Goal: Check status: Check status

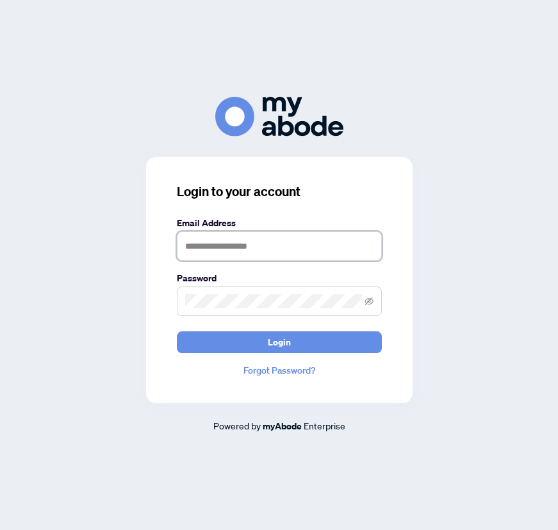
type input "**********"
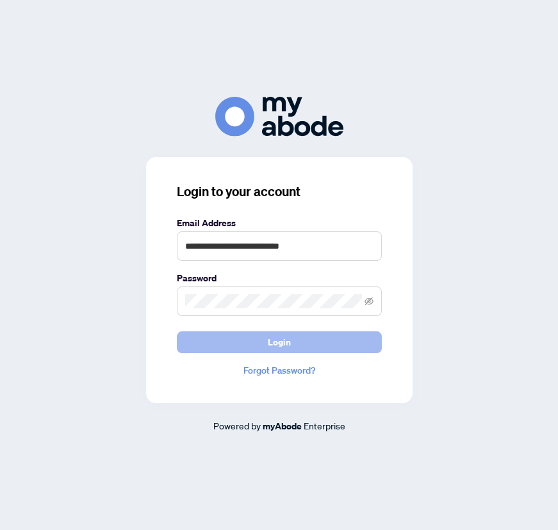
click at [283, 345] on span "Login" at bounding box center [279, 342] width 23 height 21
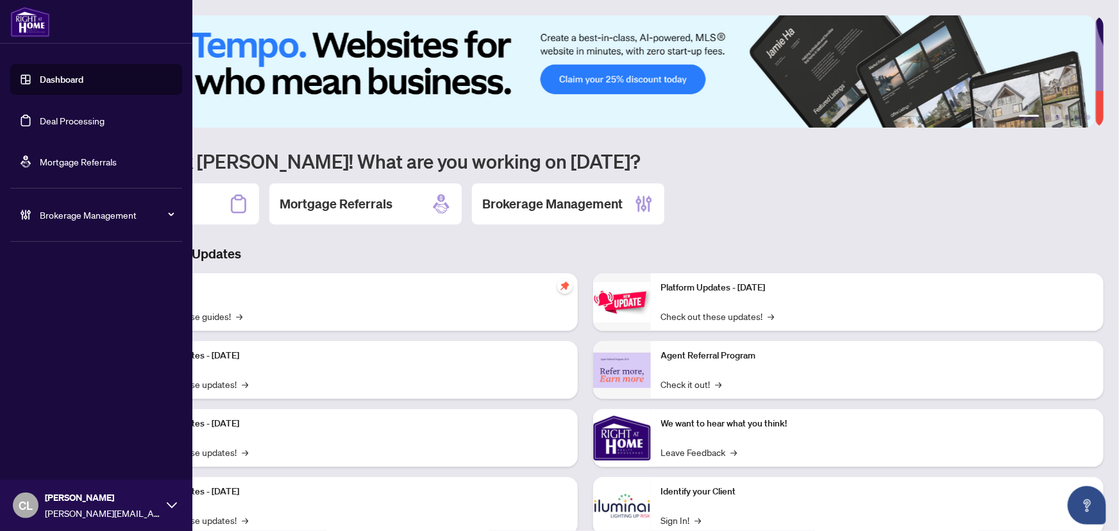
drag, startPoint x: 49, startPoint y: 115, endPoint x: 27, endPoint y: 110, distance: 22.4
click at [49, 115] on link "Deal Processing" at bounding box center [72, 121] width 65 height 12
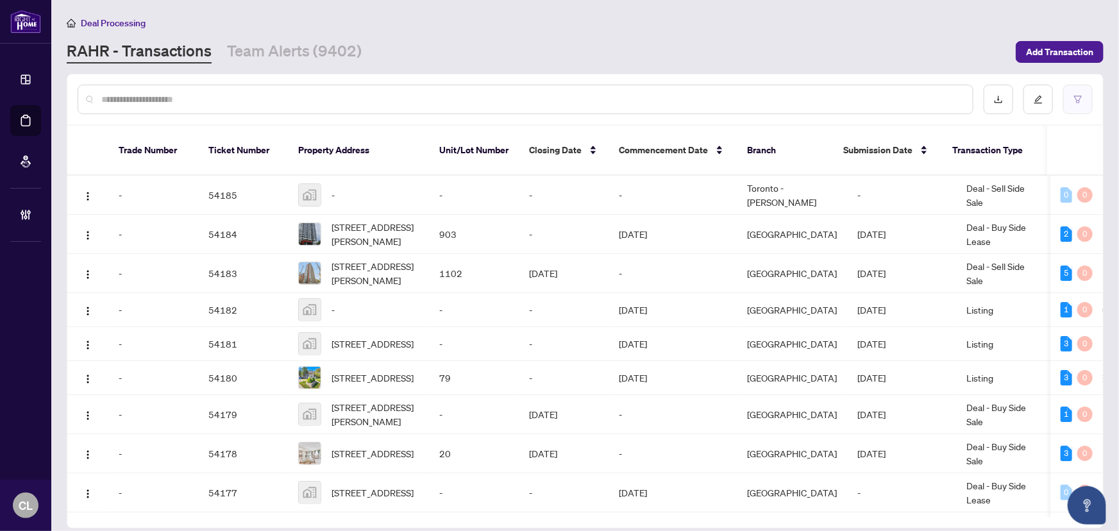
click at [558, 99] on icon "filter" at bounding box center [1077, 99] width 9 height 9
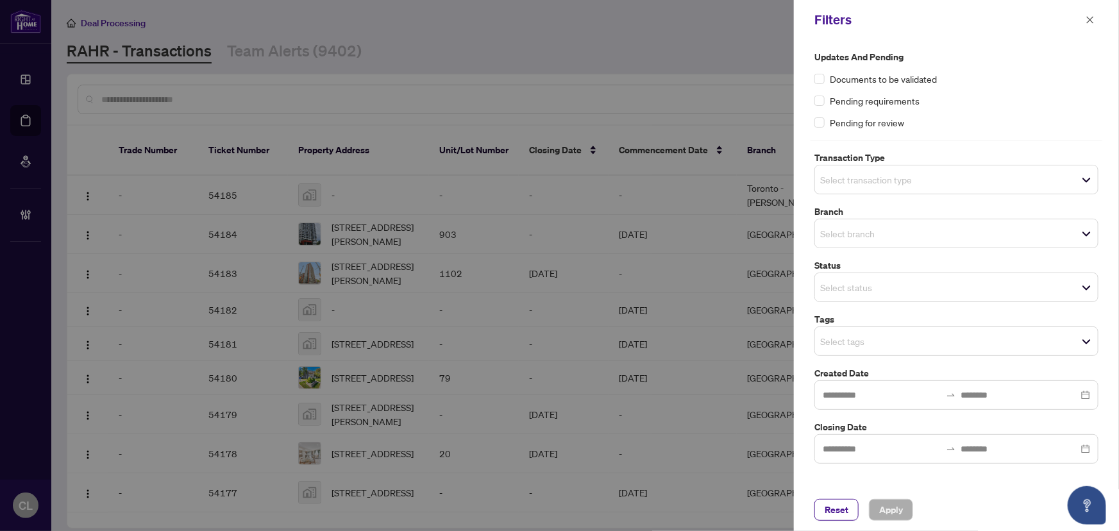
click at [558, 185] on span "Select transaction type" at bounding box center [956, 180] width 283 height 18
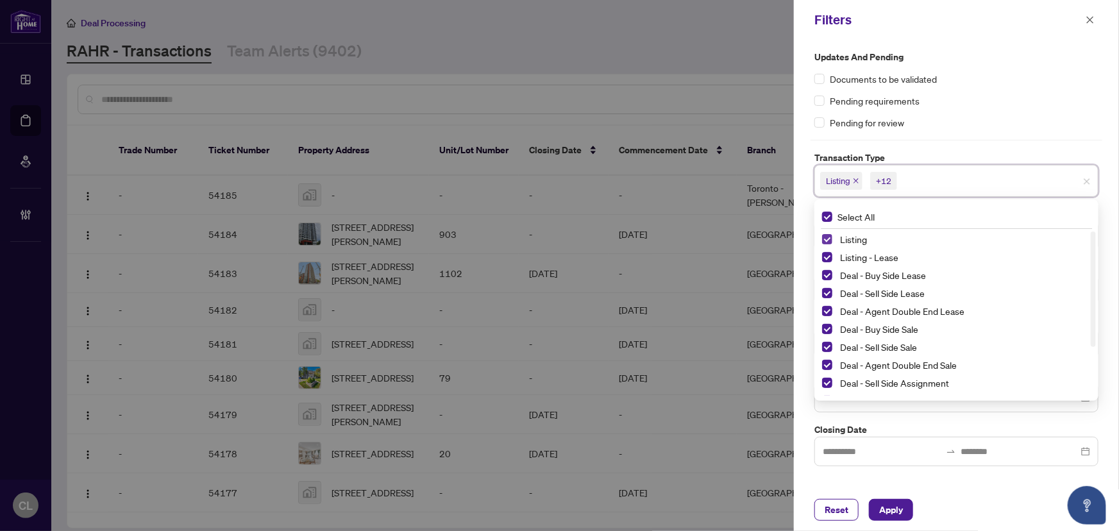
click at [558, 242] on span "Select Listing" at bounding box center [827, 239] width 10 height 10
click at [558, 255] on span "Select Listing - Lease" at bounding box center [827, 257] width 10 height 10
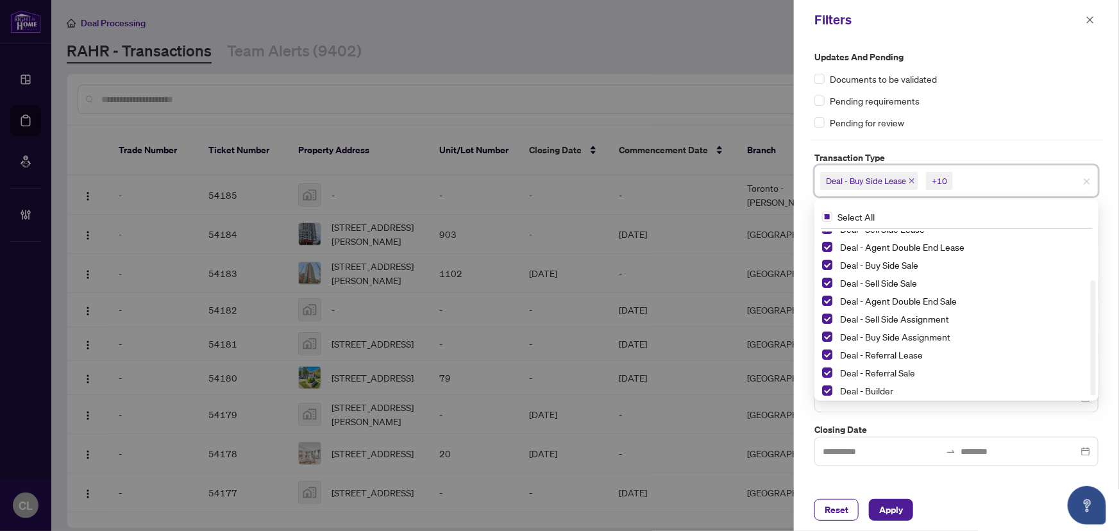
scroll to position [69, 0]
drag, startPoint x: 1094, startPoint y: 273, endPoint x: 1007, endPoint y: 382, distance: 139.6
click at [558, 364] on div "Updates and Pending Documents to be validated Pending requirements Pending for …" at bounding box center [956, 264] width 325 height 449
click at [558, 350] on span "Select Deal - Referral Lease" at bounding box center [827, 350] width 10 height 10
click at [558, 364] on span "Select Deal - Referral Sale" at bounding box center [827, 368] width 10 height 10
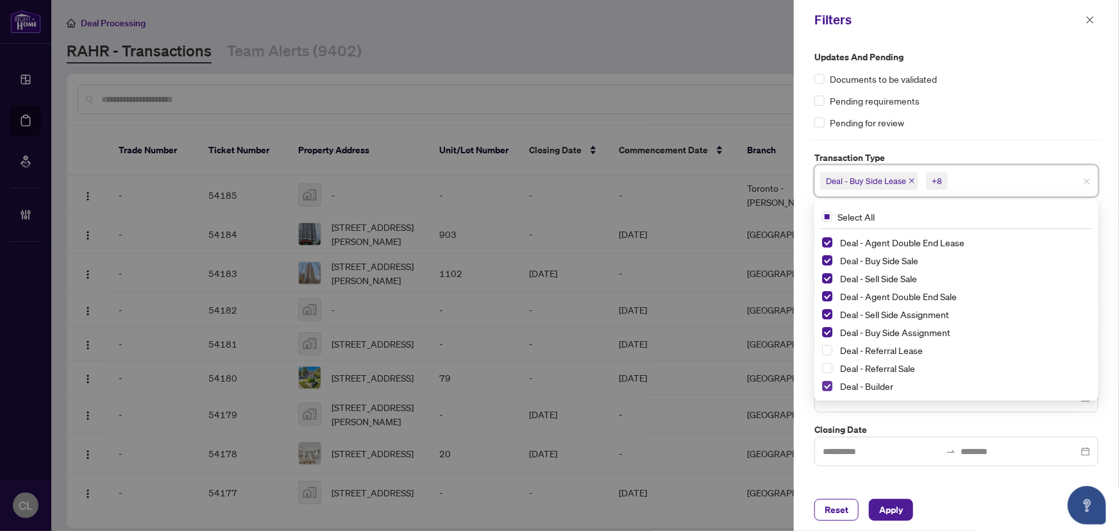
click at [558, 385] on span "Select Deal - Builder" at bounding box center [827, 386] width 10 height 10
click at [558, 81] on div at bounding box center [559, 265] width 1119 height 531
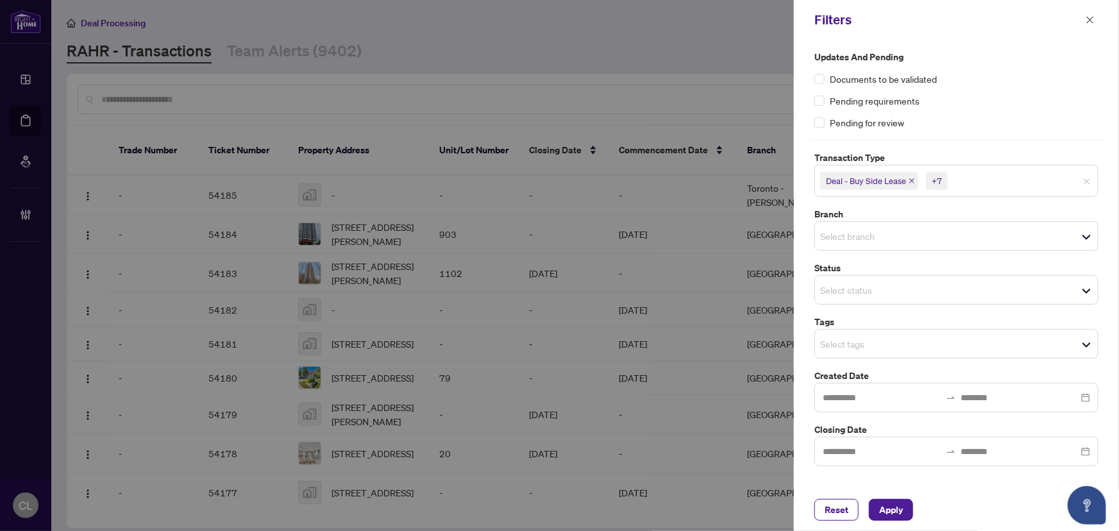
click at [558, 238] on input "search" at bounding box center [865, 235] width 90 height 15
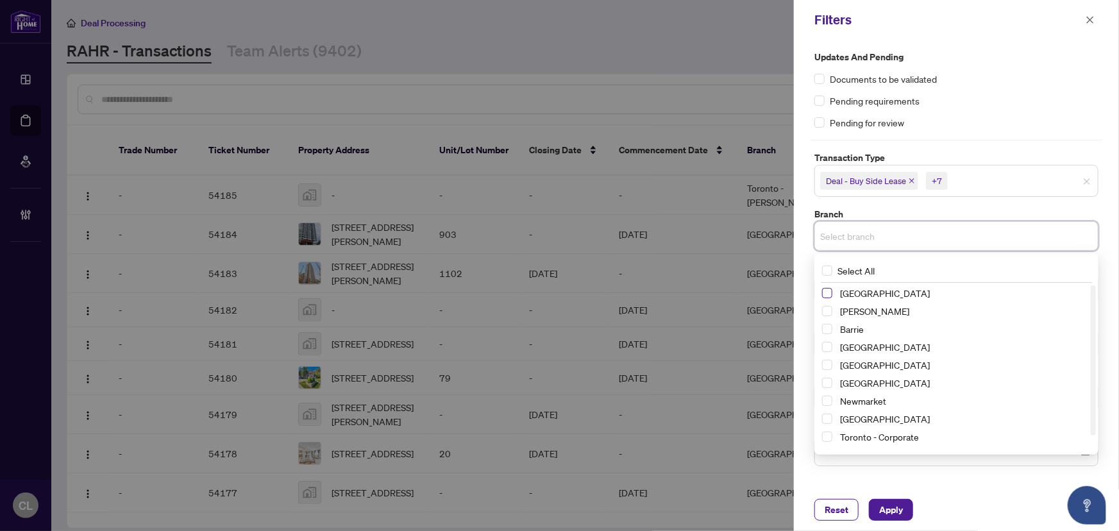
click at [558, 294] on span "Select Richmond Hill" at bounding box center [827, 293] width 10 height 10
click at [558, 314] on span "Select Vaughan" at bounding box center [827, 313] width 10 height 10
click at [558, 332] on span "Select Barrie" at bounding box center [827, 331] width 10 height 10
click at [558, 365] on span "Select Durham" at bounding box center [827, 367] width 10 height 10
click at [558, 403] on span "Select Newmarket" at bounding box center [827, 403] width 10 height 10
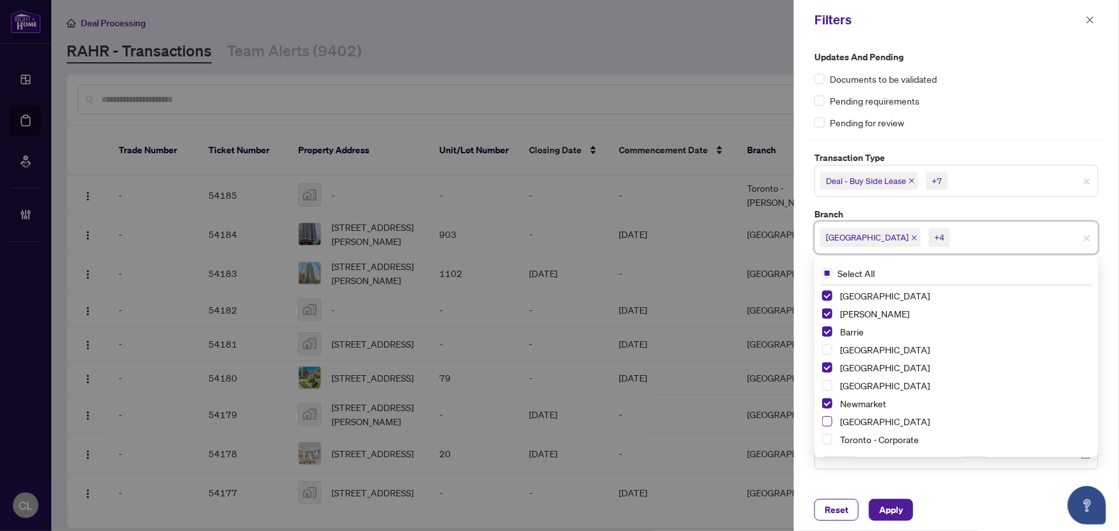
click at [558, 422] on span "Select Ottawa" at bounding box center [827, 421] width 10 height 10
click at [558, 110] on div at bounding box center [559, 265] width 1119 height 531
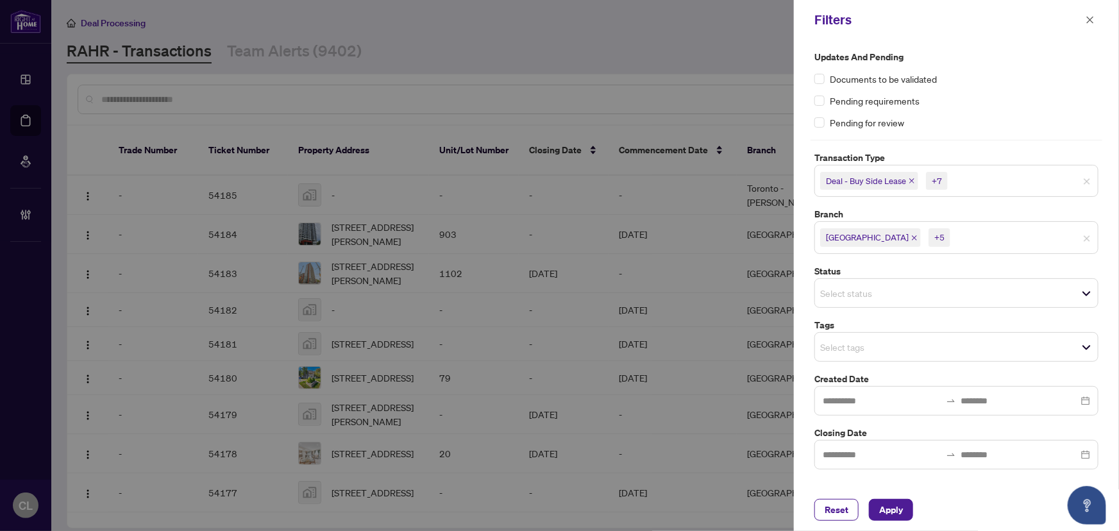
click at [558, 352] on input "search" at bounding box center [865, 346] width 90 height 15
click at [558, 345] on input "search" at bounding box center [865, 346] width 90 height 15
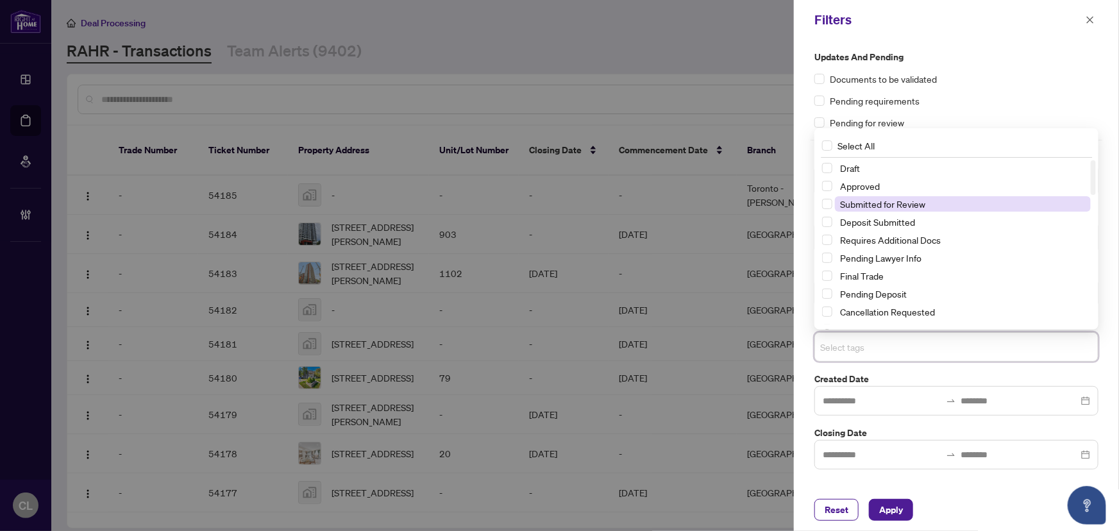
click at [558, 203] on span "Submitted for Review" at bounding box center [882, 204] width 85 height 12
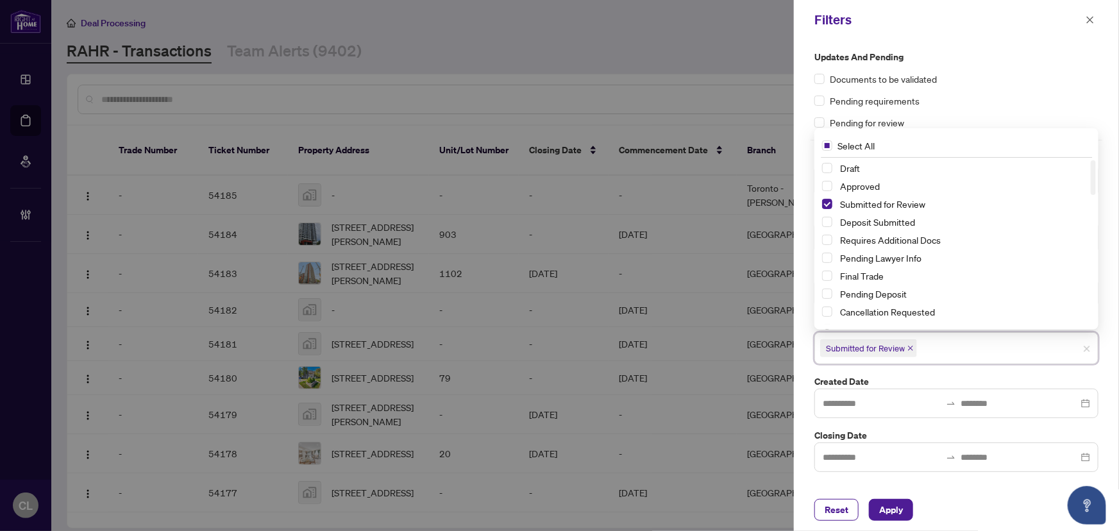
scroll to position [58, 0]
click at [558, 508] on span "Apply" at bounding box center [891, 509] width 24 height 21
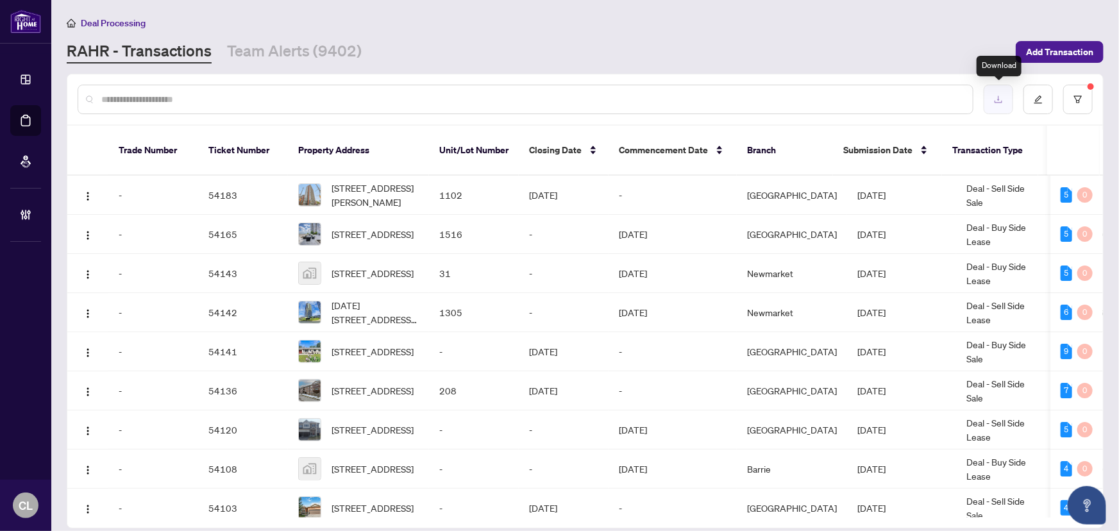
click at [558, 96] on icon "download" at bounding box center [998, 99] width 9 height 9
click at [558, 83] on sup at bounding box center [1090, 86] width 6 height 6
click at [558, 103] on icon "filter" at bounding box center [1077, 99] width 9 height 9
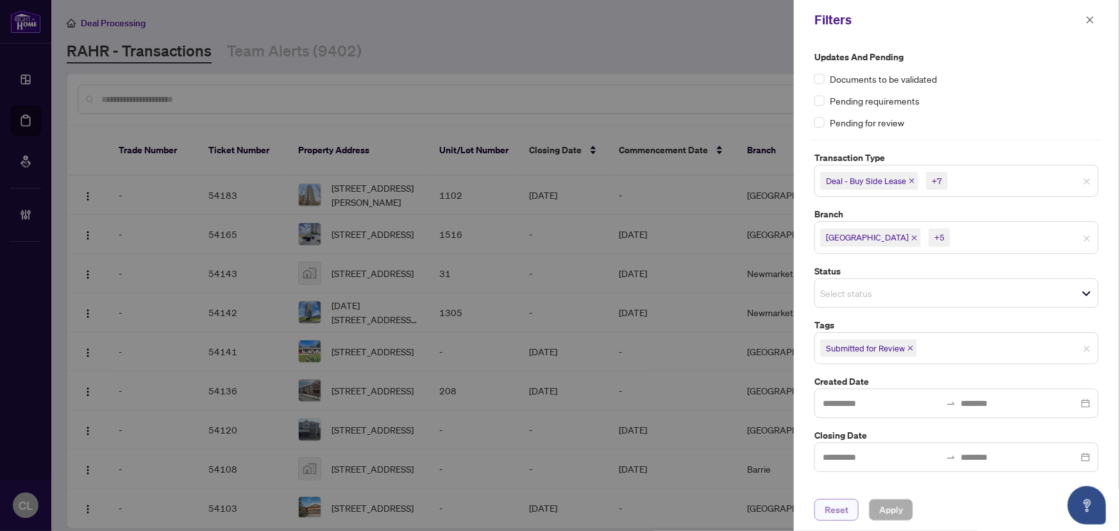
click at [558, 512] on span "Reset" at bounding box center [836, 509] width 24 height 21
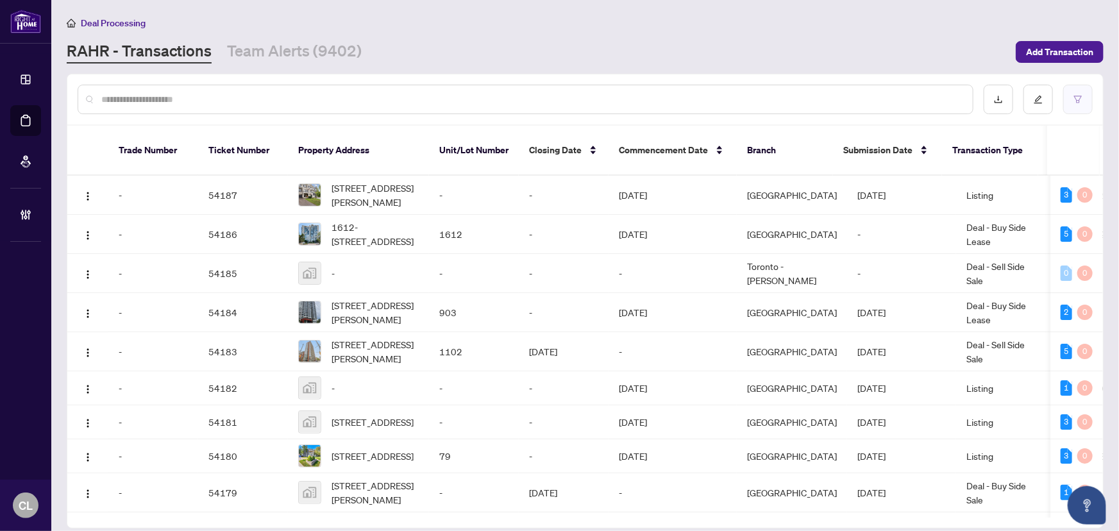
click at [558, 97] on icon "filter" at bounding box center [1077, 99] width 9 height 9
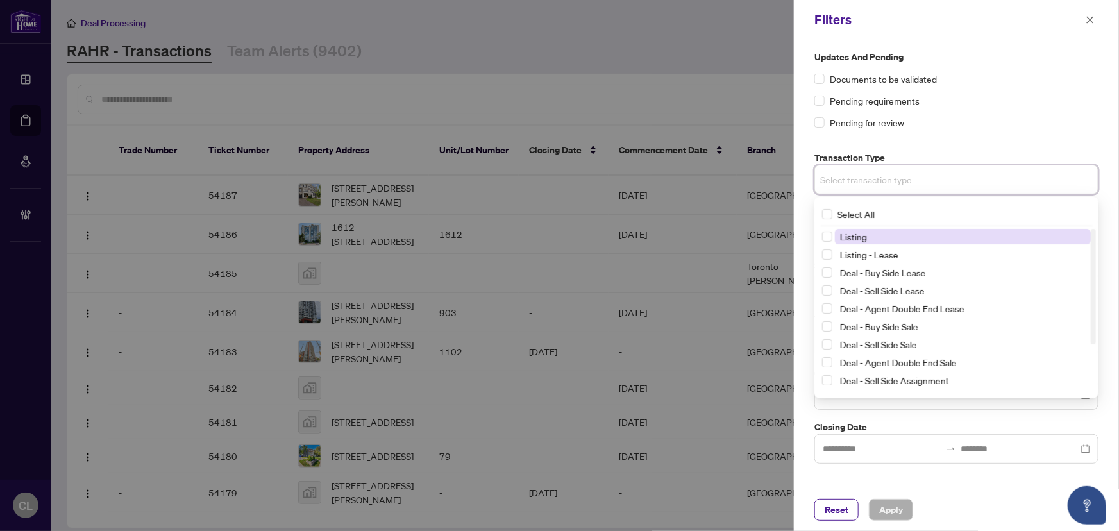
click at [558, 178] on input "search" at bounding box center [865, 179] width 90 height 15
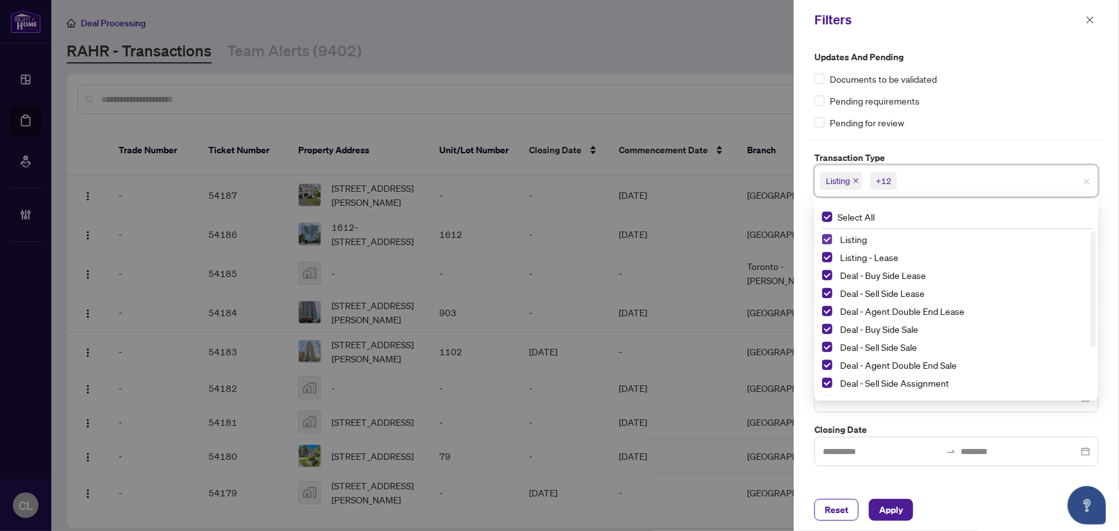
click at [558, 238] on span "Select Listing" at bounding box center [827, 239] width 10 height 10
click at [558, 260] on span "Select Listing - Lease" at bounding box center [827, 257] width 10 height 10
click at [558, 39] on div at bounding box center [559, 265] width 1119 height 531
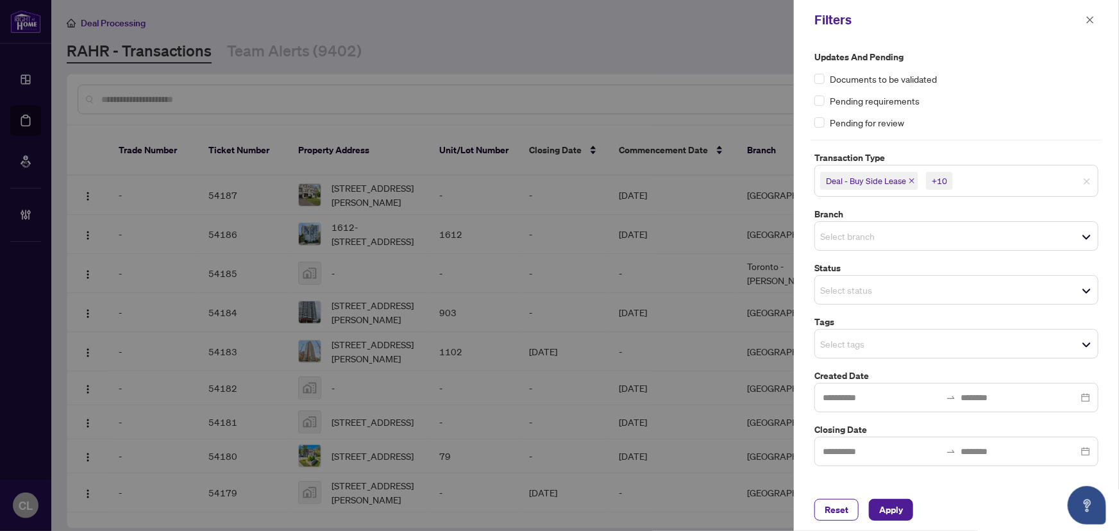
click at [558, 235] on input "search" at bounding box center [865, 235] width 90 height 15
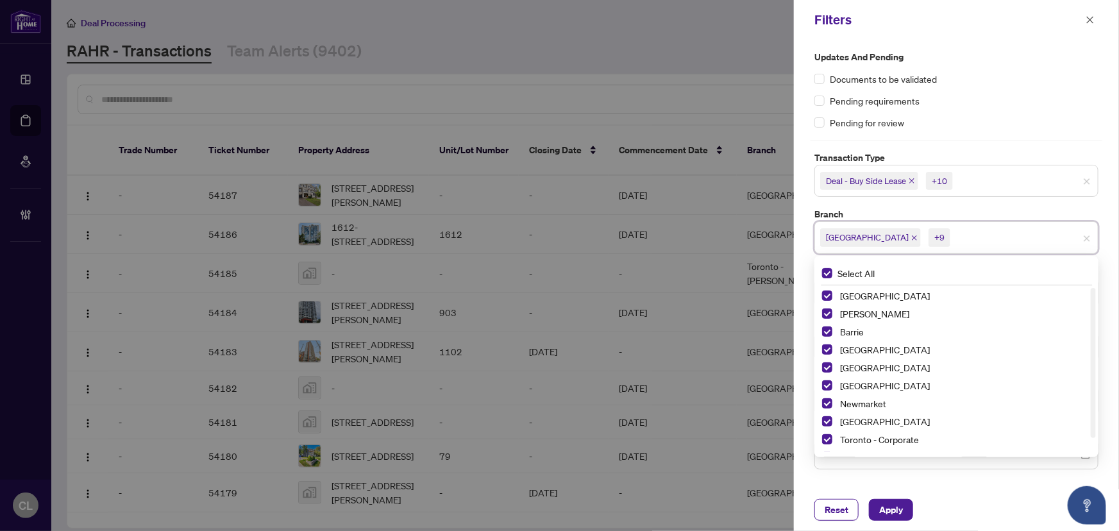
click at [558, 64] on div at bounding box center [559, 265] width 1119 height 531
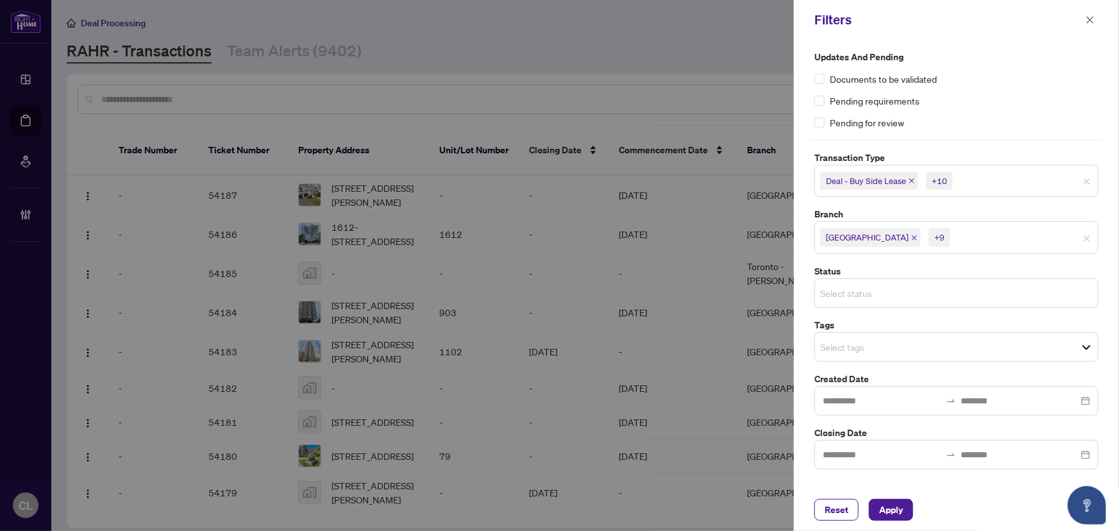
click at [558, 292] on input "search" at bounding box center [865, 292] width 90 height 15
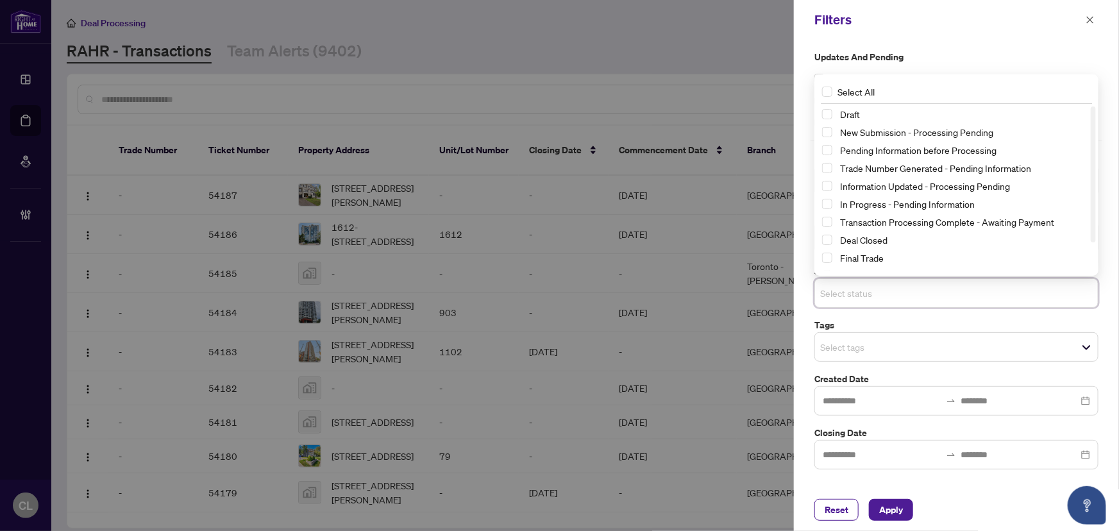
click at [558, 45] on div at bounding box center [559, 265] width 1119 height 531
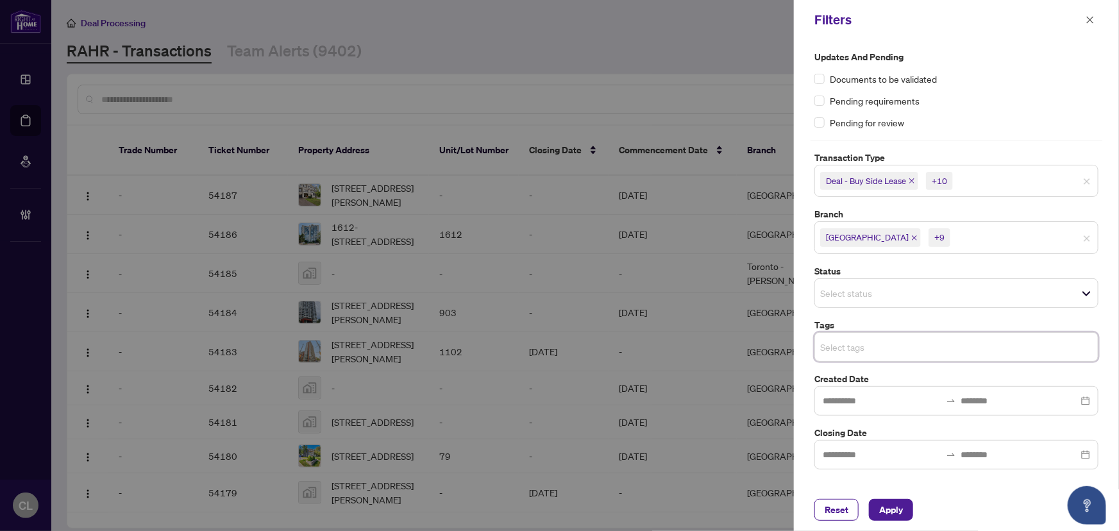
click at [558, 349] on input "search" at bounding box center [865, 346] width 90 height 15
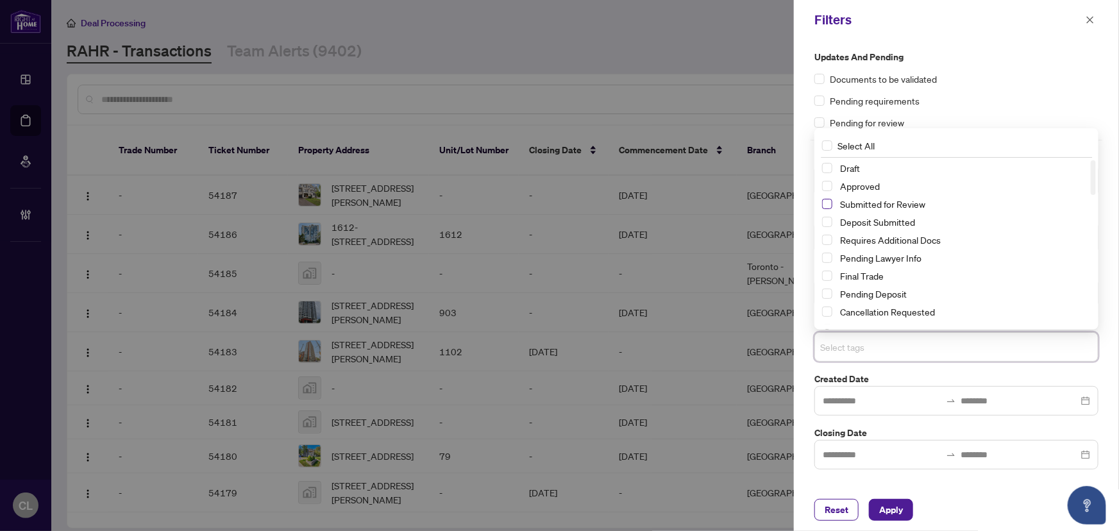
click at [558, 201] on span "Select Submitted for Review" at bounding box center [827, 204] width 10 height 10
click at [558, 94] on div "Pending requirements" at bounding box center [956, 101] width 284 height 14
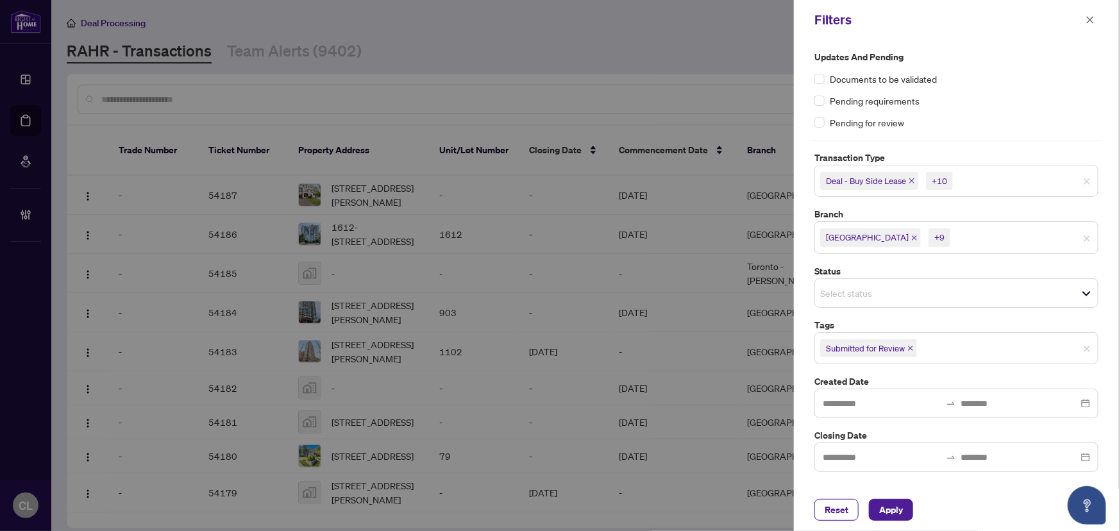
click at [558, 299] on input "search" at bounding box center [865, 292] width 90 height 15
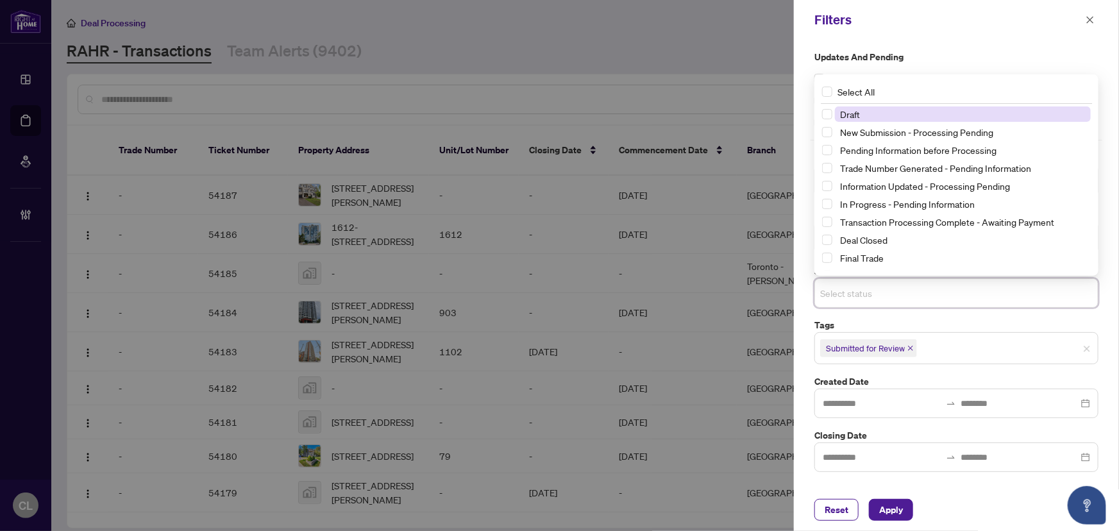
click at [558, 32] on div at bounding box center [559, 265] width 1119 height 531
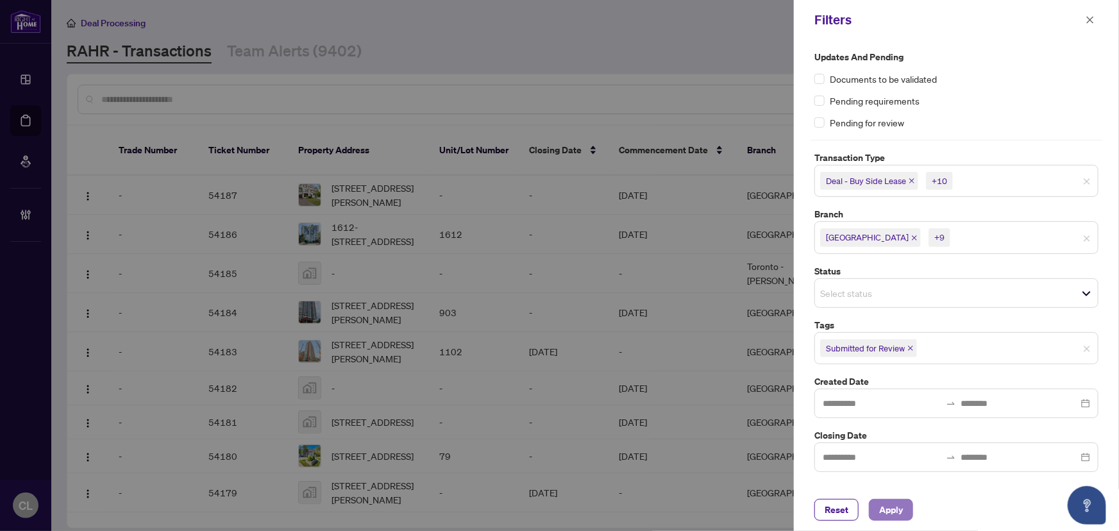
click at [558, 513] on span "Apply" at bounding box center [891, 509] width 24 height 21
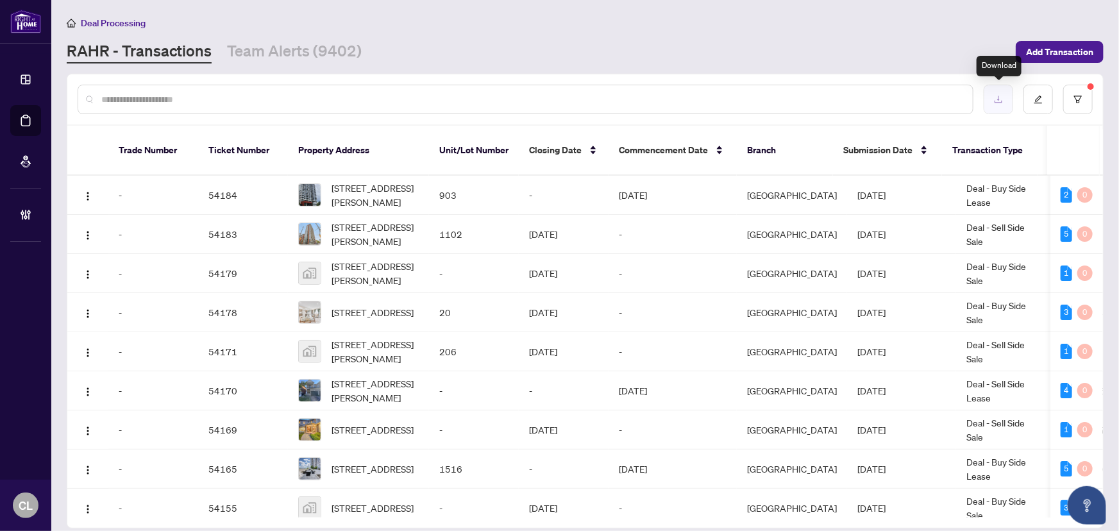
click at [558, 108] on button "button" at bounding box center [997, 99] width 29 height 29
click at [558, 274] on td "Oct/21/2025" at bounding box center [564, 273] width 90 height 39
